Goal: Information Seeking & Learning: Learn about a topic

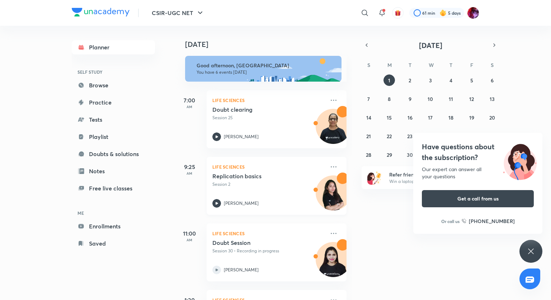
click at [217, 201] on icon at bounding box center [216, 203] width 9 height 9
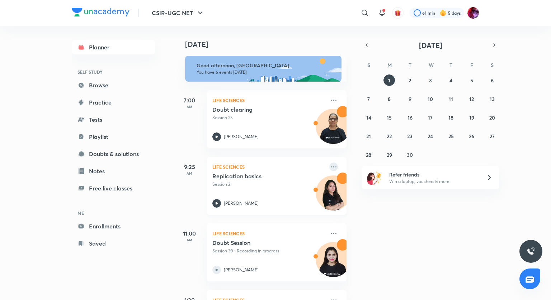
click at [329, 165] on icon at bounding box center [333, 167] width 9 height 9
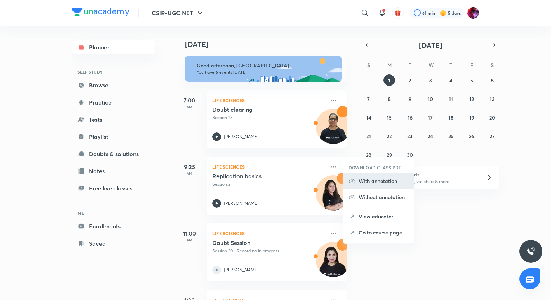
click at [364, 182] on p "With annotation" at bounding box center [382, 181] width 49 height 8
